Goal: Entertainment & Leisure: Browse casually

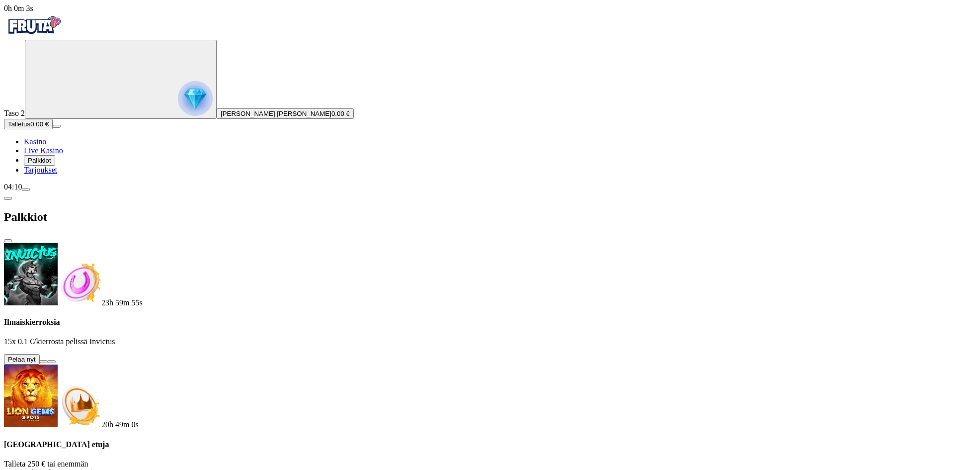
click at [48, 360] on button at bounding box center [44, 361] width 8 height 3
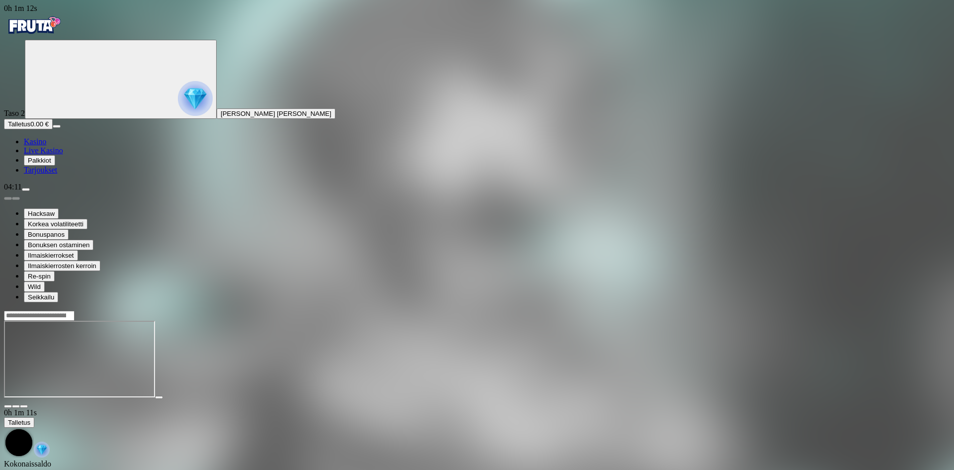
click at [46, 146] on span "Kasino" at bounding box center [35, 141] width 22 height 8
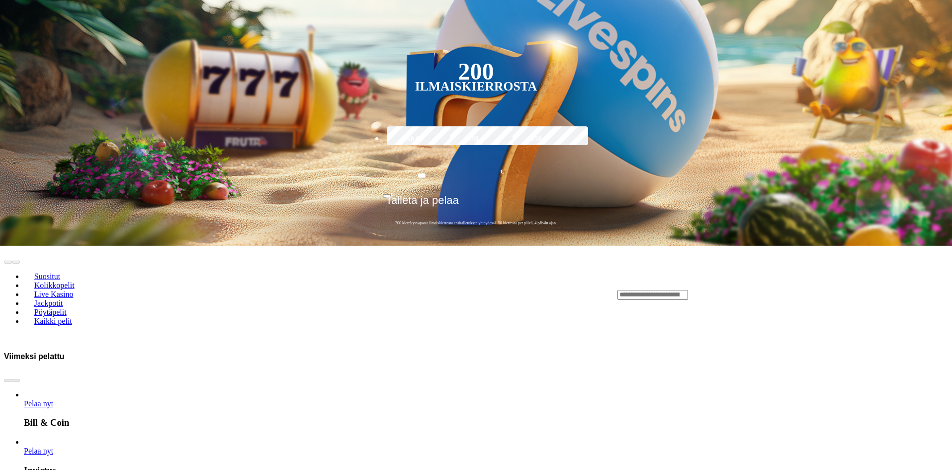
scroll to position [348, 0]
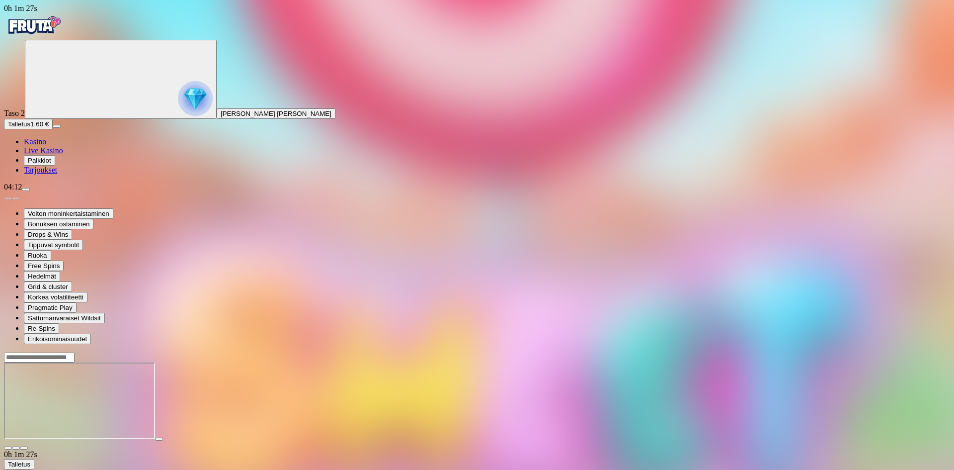
drag, startPoint x: 149, startPoint y: 153, endPoint x: 144, endPoint y: 152, distance: 5.0
click at [144, 352] on div at bounding box center [477, 401] width 946 height 98
click at [221, 117] on span "[PERSON_NAME] [PERSON_NAME]" at bounding box center [276, 113] width 111 height 7
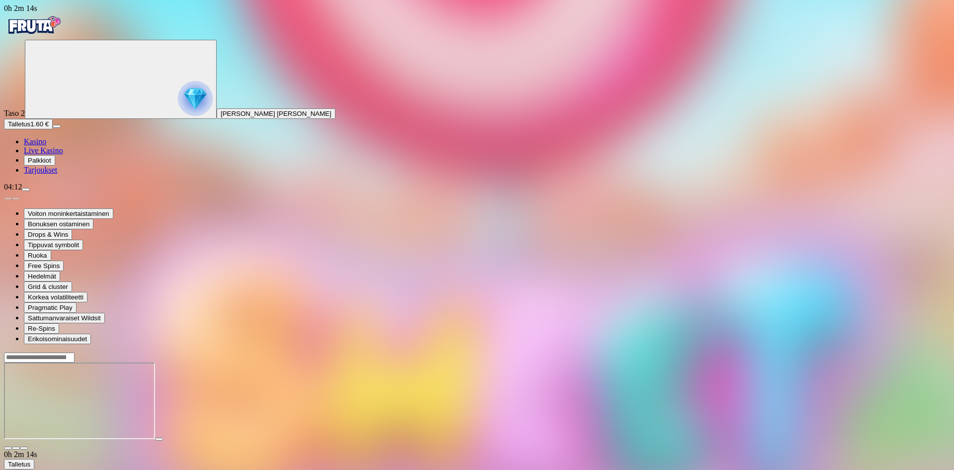
click at [43, 146] on span "Kasino" at bounding box center [35, 141] width 22 height 8
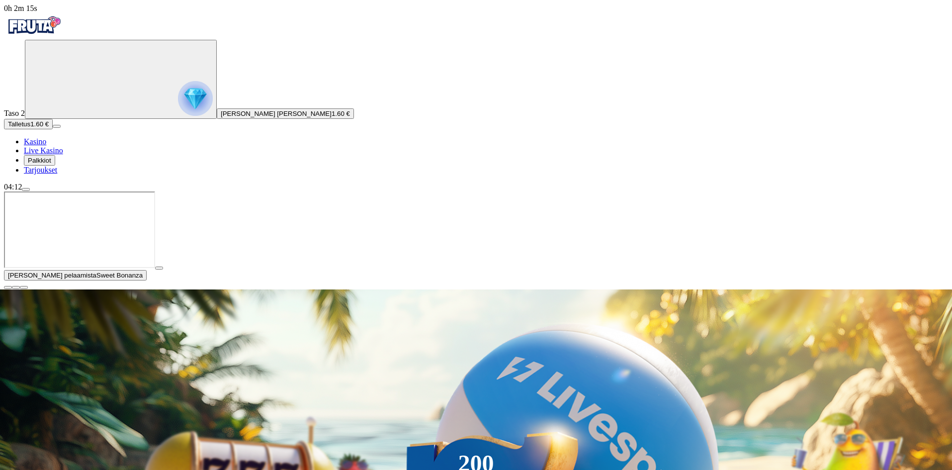
click at [57, 174] on span "Tarjoukset" at bounding box center [40, 170] width 33 height 8
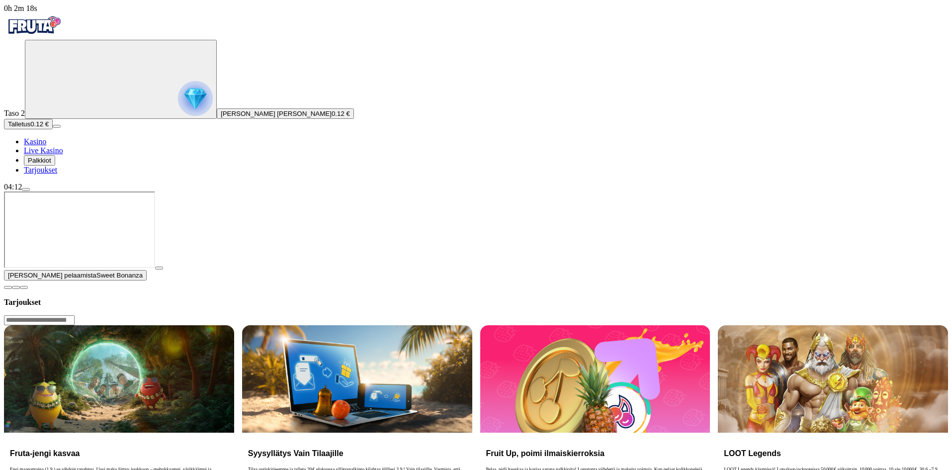
click at [51, 164] on span "Palkkiot" at bounding box center [39, 160] width 23 height 7
